Goal: Navigation & Orientation: Find specific page/section

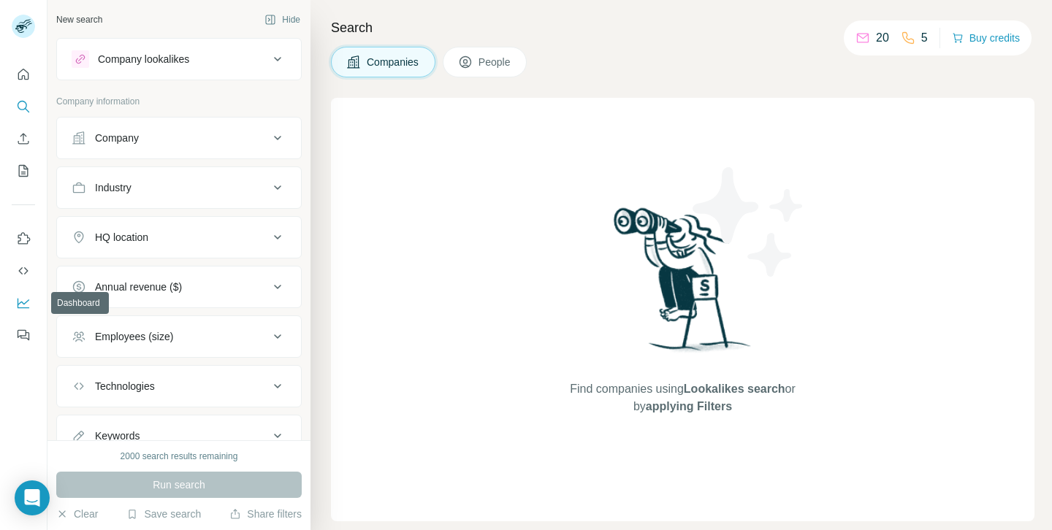
click at [26, 299] on icon "Dashboard" at bounding box center [23, 303] width 15 height 15
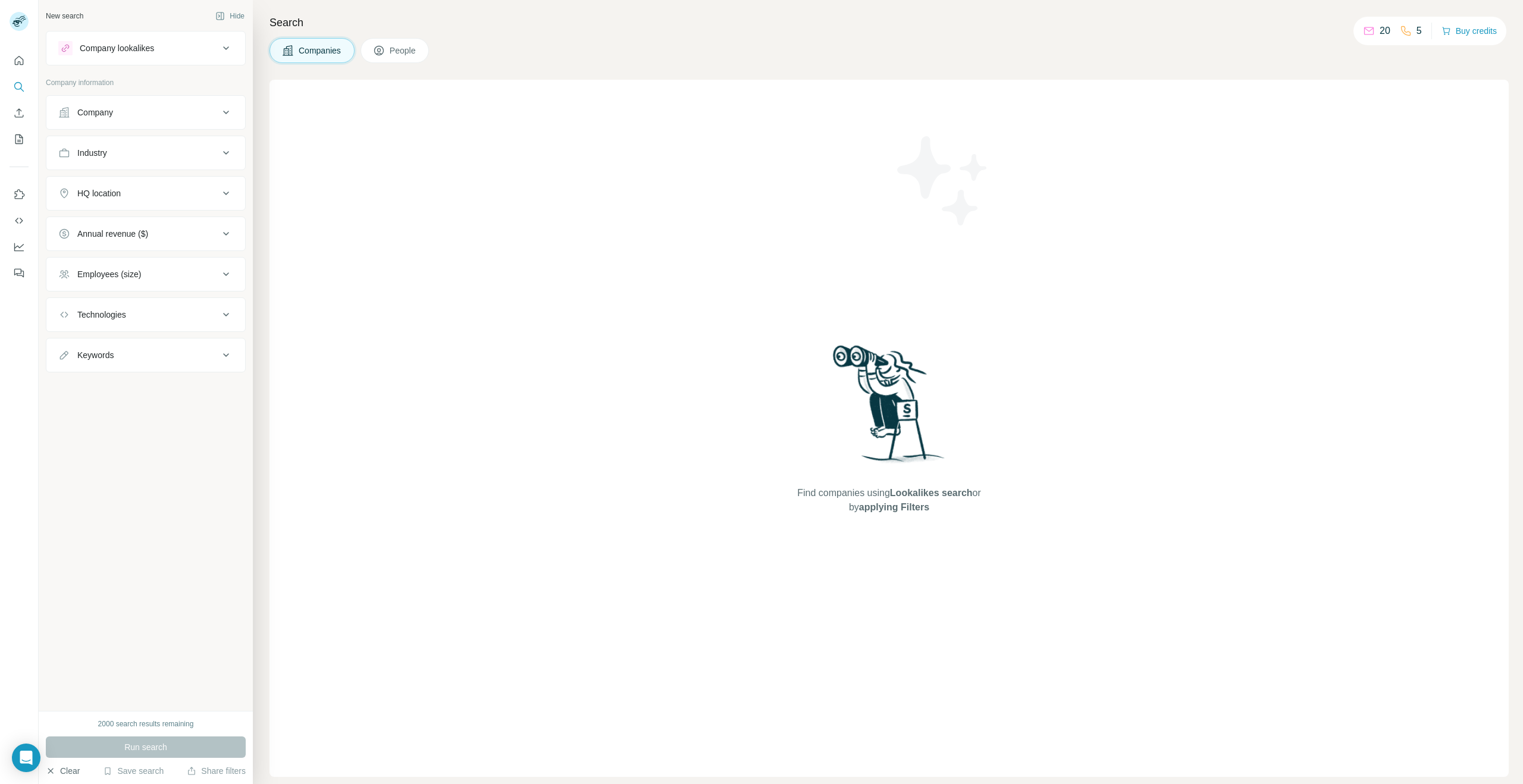
click at [68, 462] on button "Clear" at bounding box center [63, 770] width 34 height 12
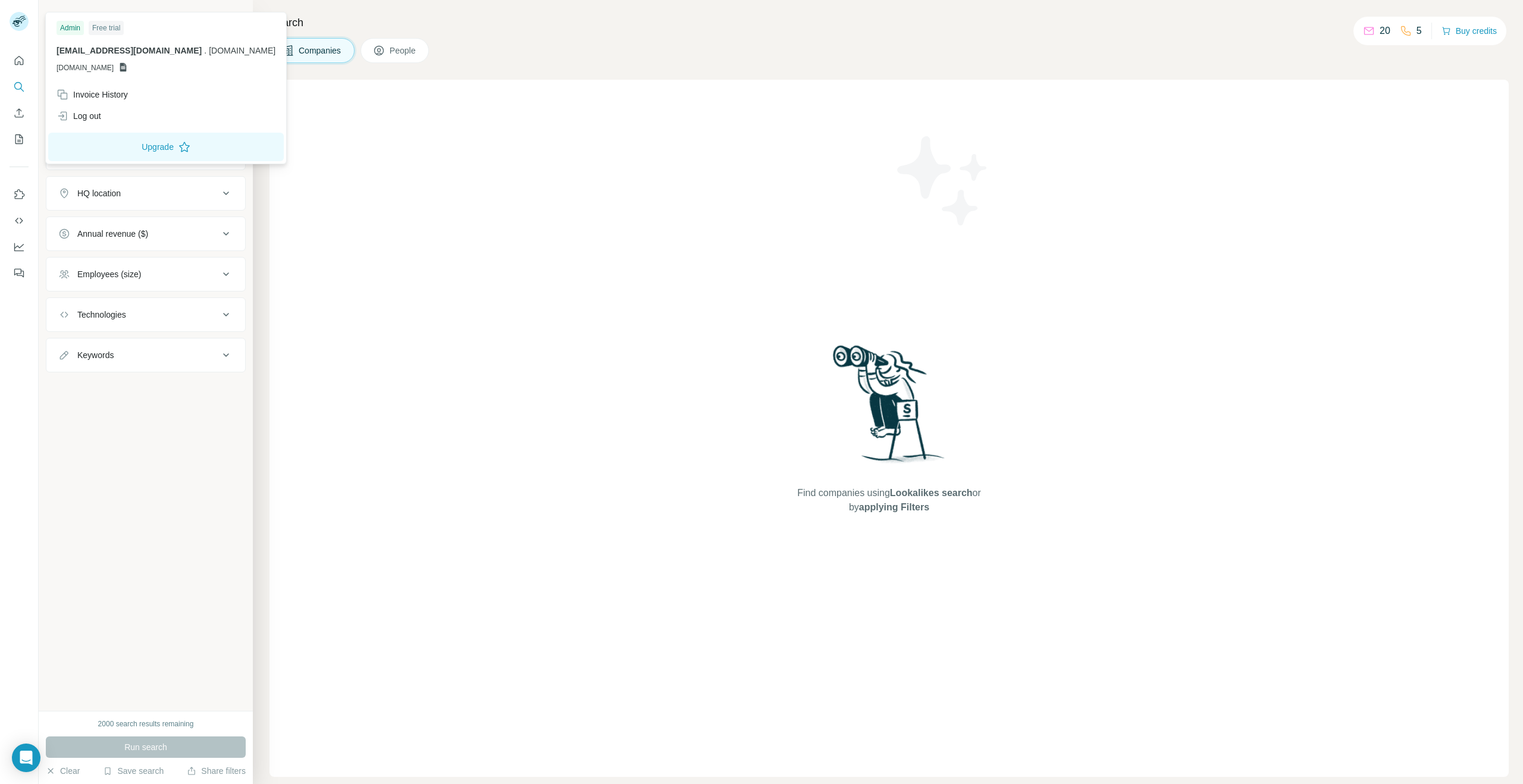
click at [15, 12] on div at bounding box center [19, 21] width 19 height 19
click at [111, 115] on div "Log out" at bounding box center [166, 116] width 233 height 21
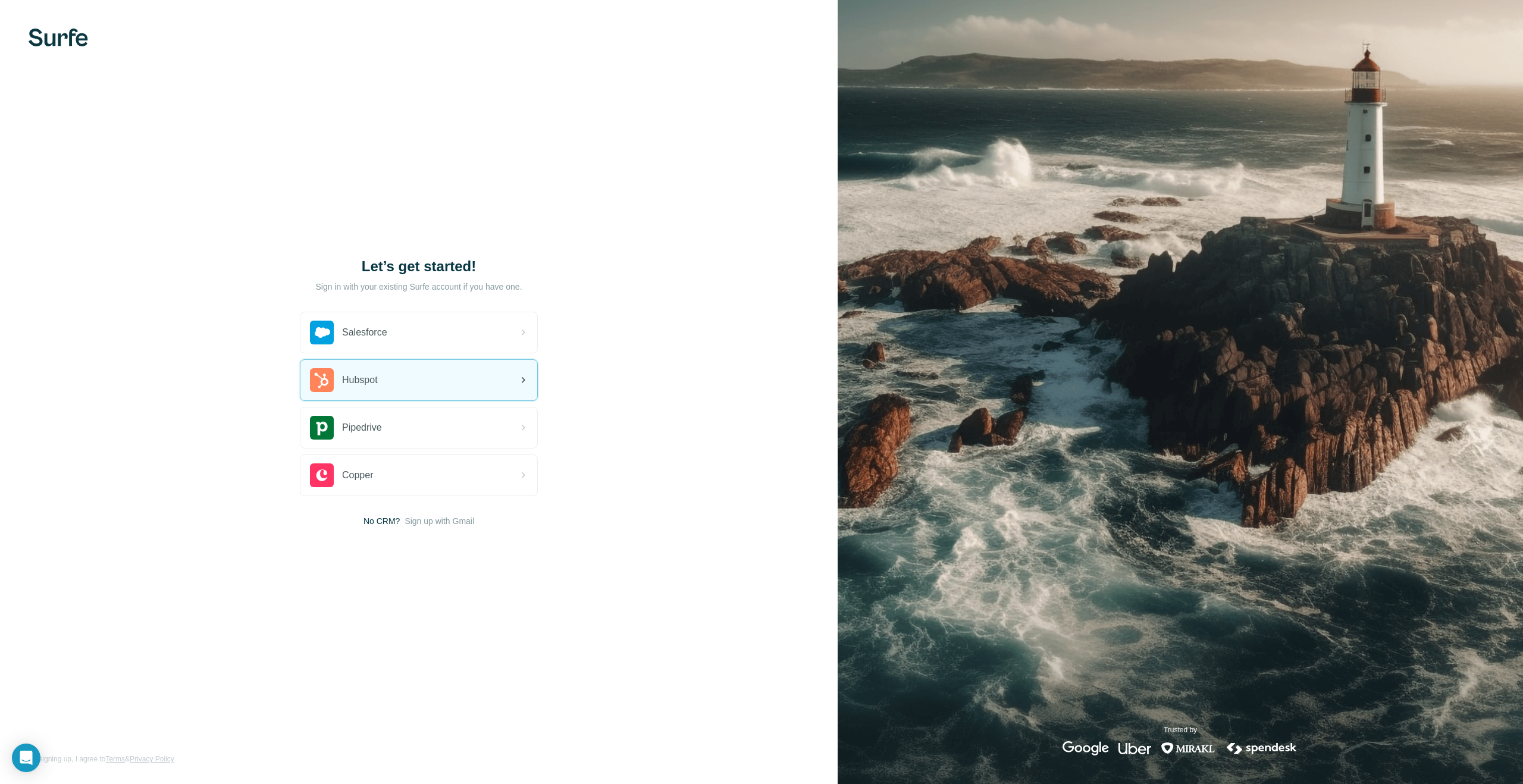
click at [400, 374] on div "Hubspot" at bounding box center [419, 380] width 237 height 41
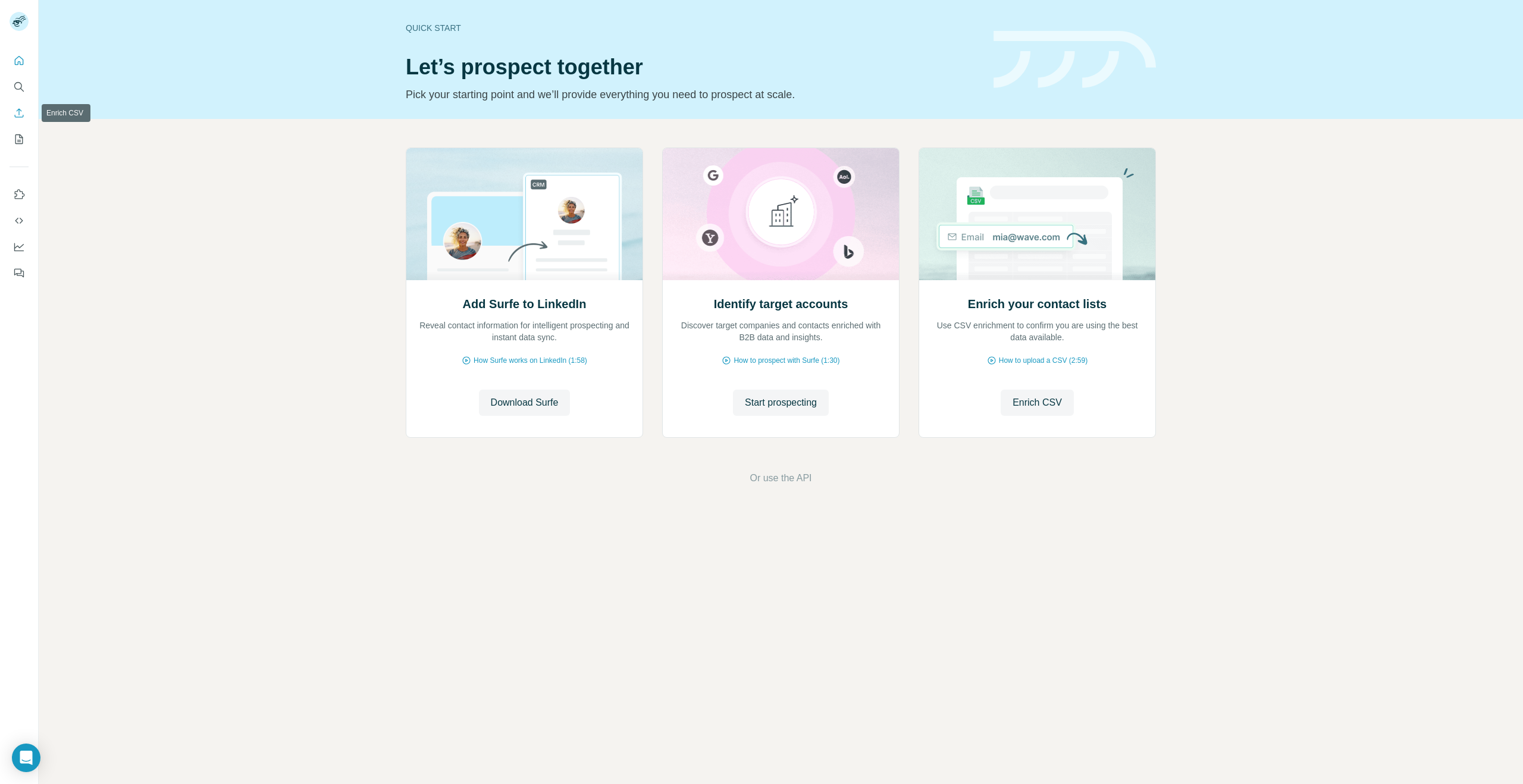
click at [20, 111] on icon "Enrich CSV" at bounding box center [19, 112] width 12 height 12
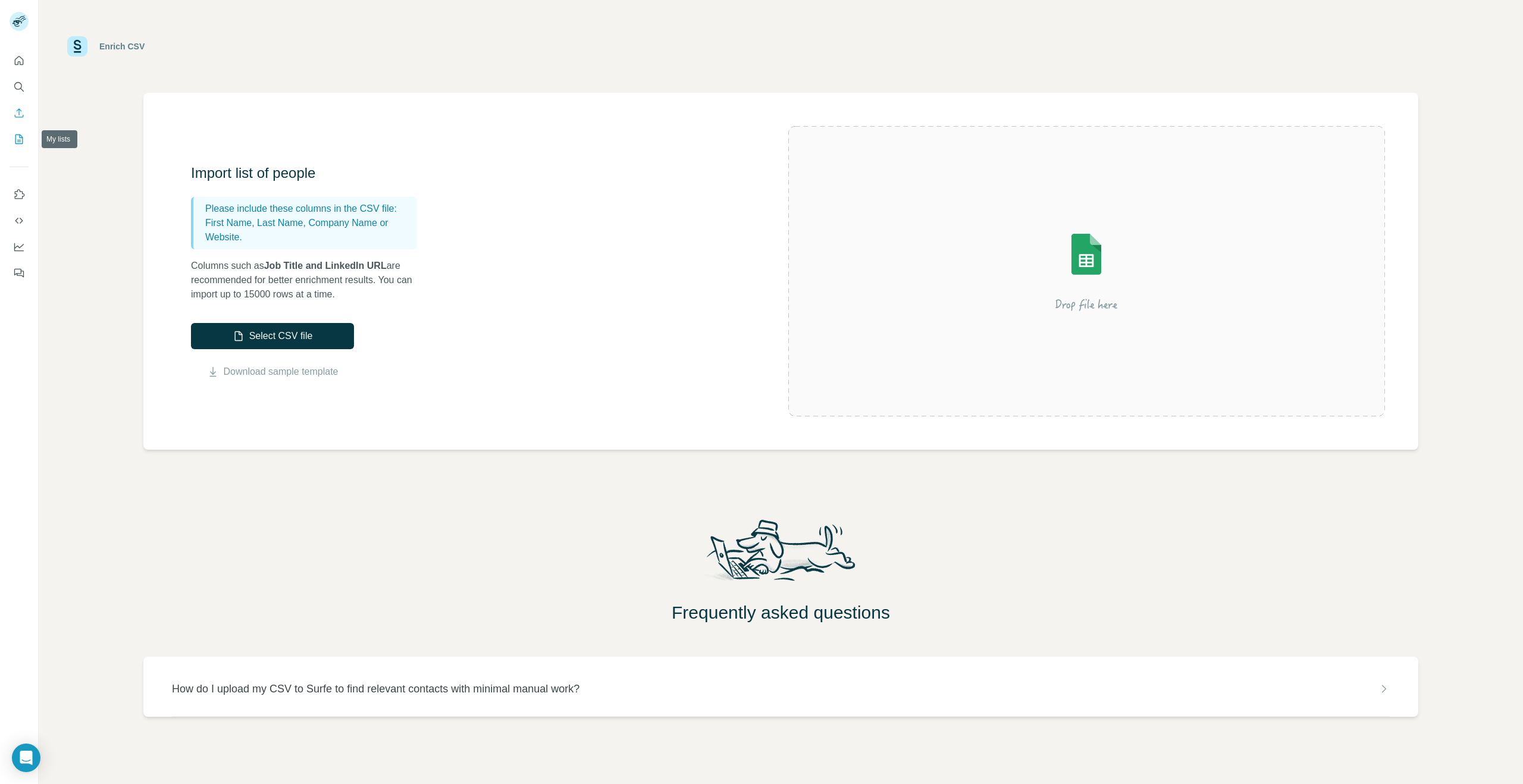
click at [24, 137] on icon "My lists" at bounding box center [19, 139] width 12 height 12
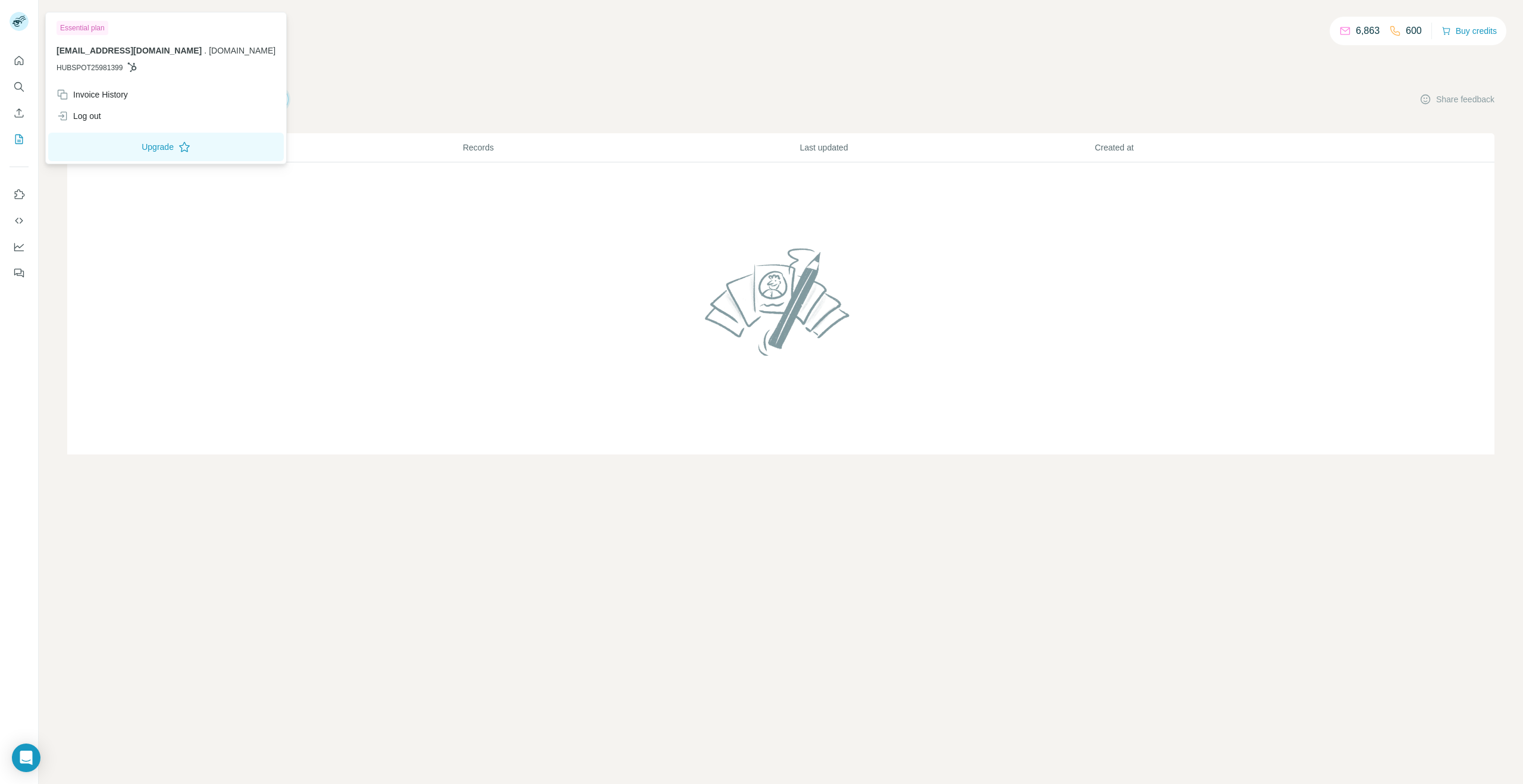
click at [20, 23] on rect at bounding box center [19, 21] width 19 height 19
click at [21, 60] on icon "Quick start" at bounding box center [19, 60] width 12 height 12
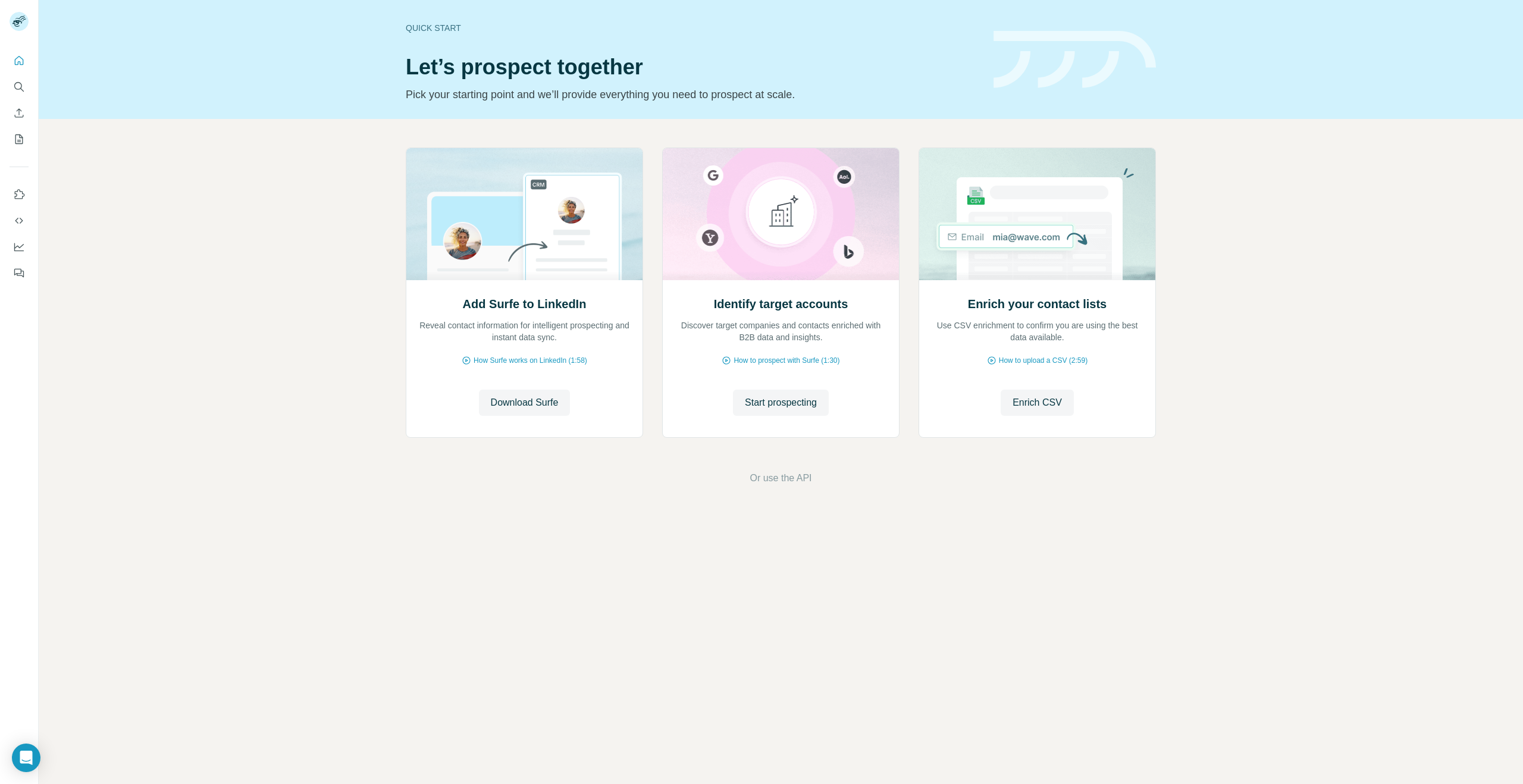
click at [339, 287] on div "Add Surfe to LinkedIn Reveal contact information for intelligent prospecting an…" at bounding box center [780, 316] width 1484 height 395
click at [16, 59] on icon "Quick start" at bounding box center [19, 60] width 12 height 12
